Goal: Task Accomplishment & Management: Manage account settings

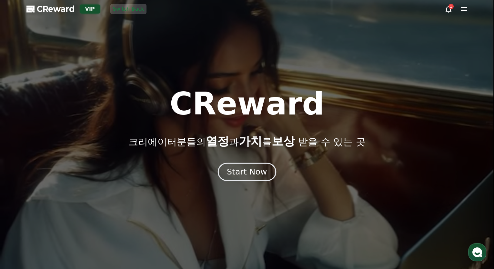
click at [268, 169] on button "Start Now" at bounding box center [247, 172] width 58 height 18
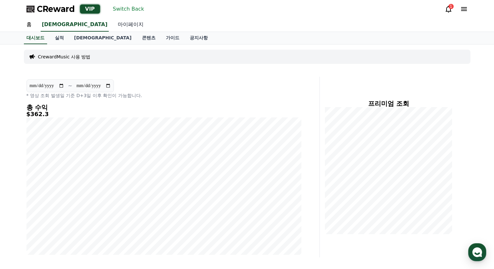
click at [113, 27] on link "마이페이지" at bounding box center [131, 25] width 36 height 14
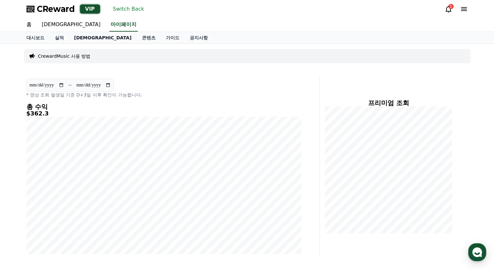
select select "**********"
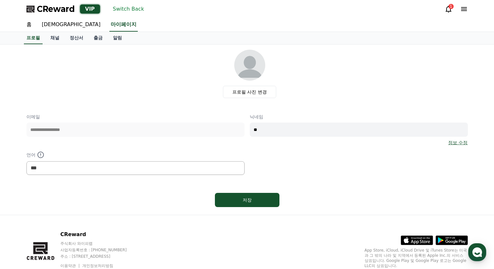
click at [80, 41] on link "정산서" at bounding box center [77, 38] width 24 height 12
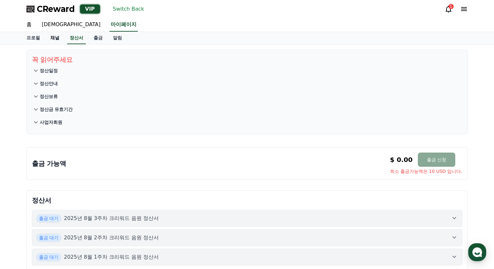
click at [59, 42] on link "채널" at bounding box center [54, 38] width 19 height 12
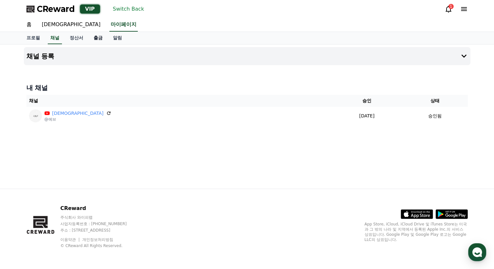
click at [96, 41] on link "출금" at bounding box center [97, 38] width 19 height 12
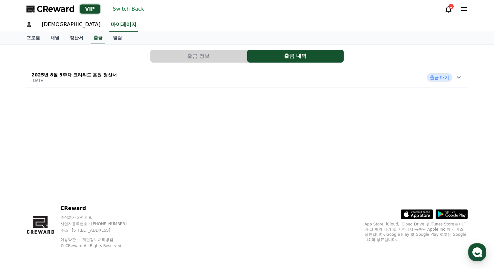
click at [188, 53] on button "출금 정보" at bounding box center [198, 56] width 96 height 13
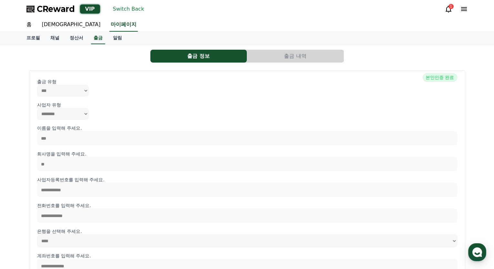
drag, startPoint x: 119, startPoint y: 11, endPoint x: 151, endPoint y: 38, distance: 41.7
click at [151, 38] on div "**********" at bounding box center [247, 207] width 494 height 415
click at [255, 56] on button "출금 내역" at bounding box center [295, 56] width 96 height 13
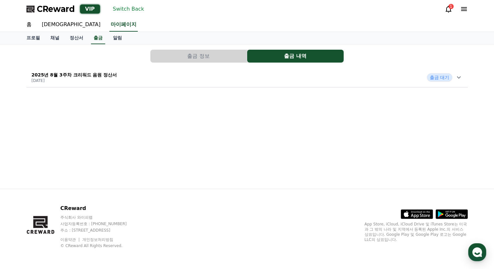
click at [117, 7] on button "Switch Back" at bounding box center [128, 9] width 36 height 10
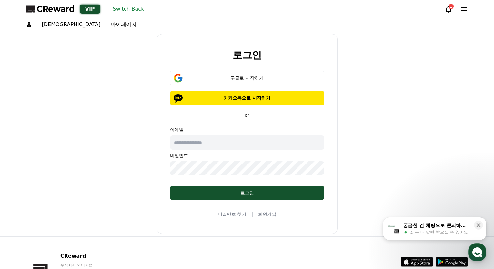
drag, startPoint x: 184, startPoint y: 31, endPoint x: 178, endPoint y: 37, distance: 8.0
click at [184, 31] on div "홈 음원 마이페이지" at bounding box center [247, 24] width 494 height 13
